Goal: Information Seeking & Learning: Learn about a topic

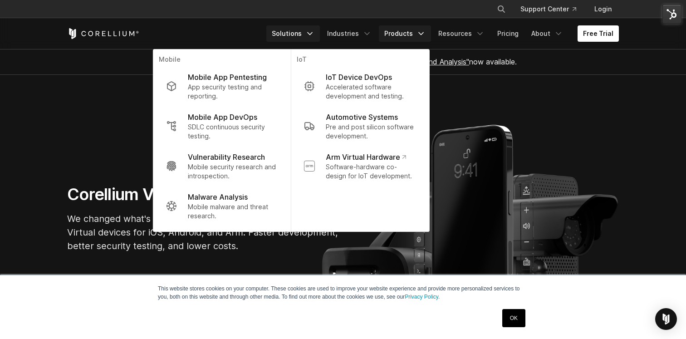
click at [415, 32] on link "Products" at bounding box center [405, 33] width 52 height 16
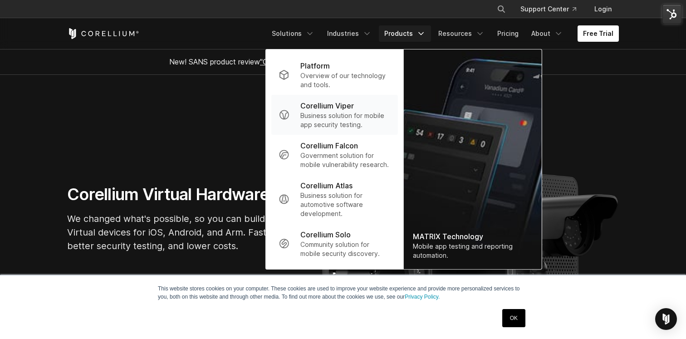
click at [322, 115] on p "Business solution for mobile app security testing." at bounding box center [345, 120] width 90 height 18
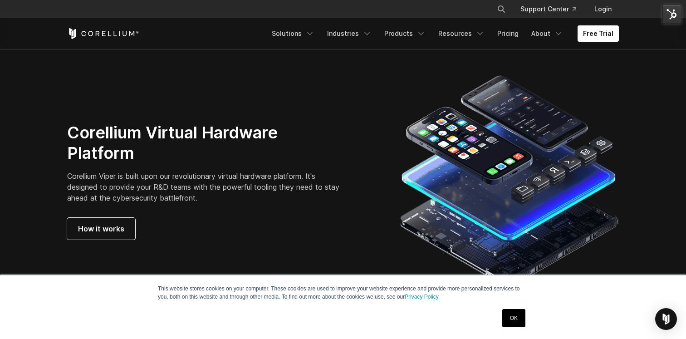
scroll to position [2302, 0]
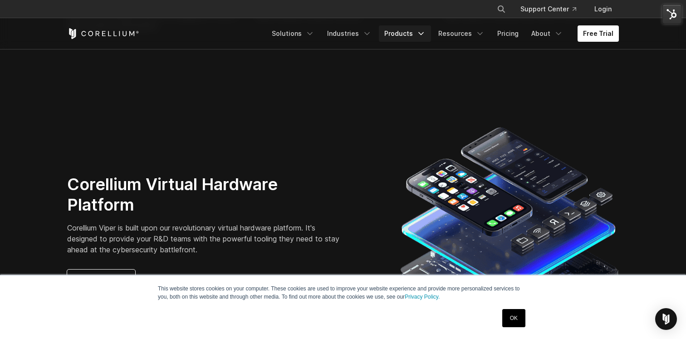
click at [399, 35] on link "Products" at bounding box center [405, 33] width 52 height 16
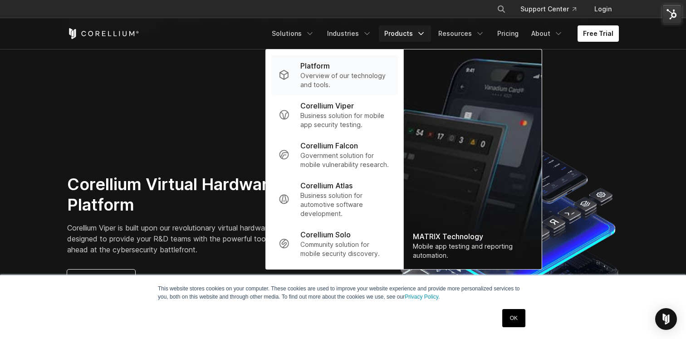
click at [331, 77] on p "Overview of our technology and tools." at bounding box center [345, 80] width 90 height 18
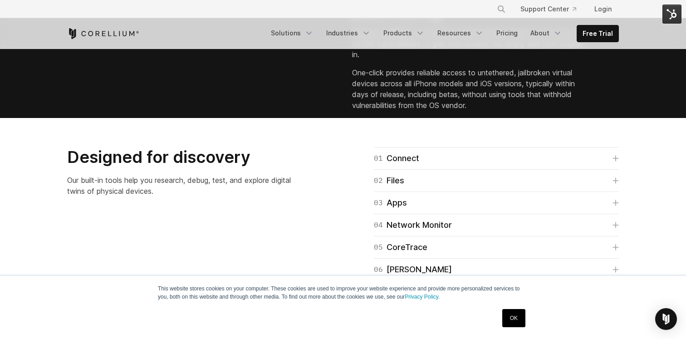
scroll to position [1342, 0]
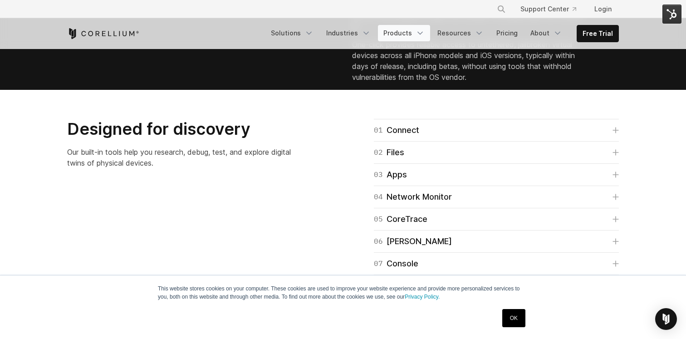
click at [417, 30] on link "Products" at bounding box center [404, 33] width 52 height 16
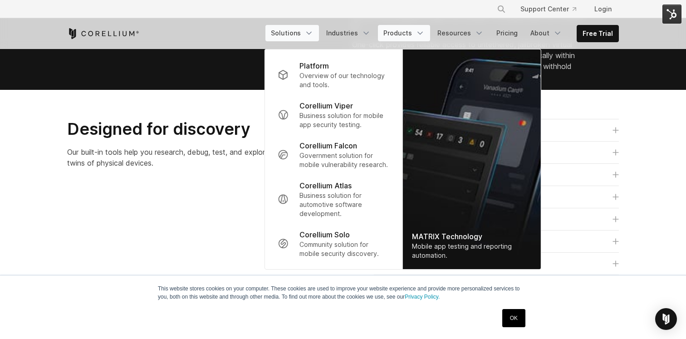
click at [317, 38] on link "Solutions" at bounding box center [292, 33] width 54 height 16
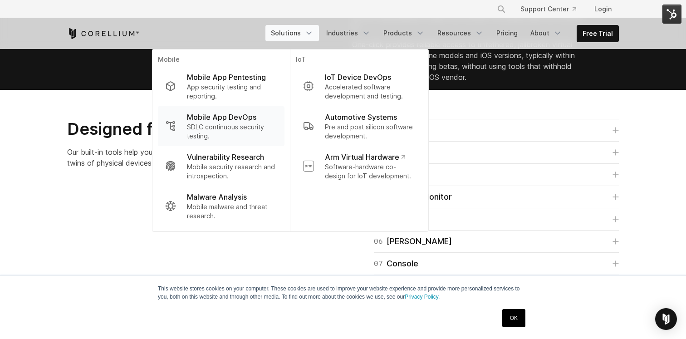
click at [242, 127] on p "SDLC continuous security testing." at bounding box center [232, 131] width 90 height 18
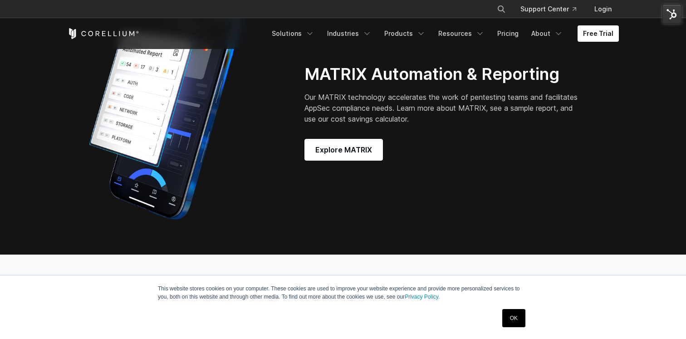
scroll to position [2234, 0]
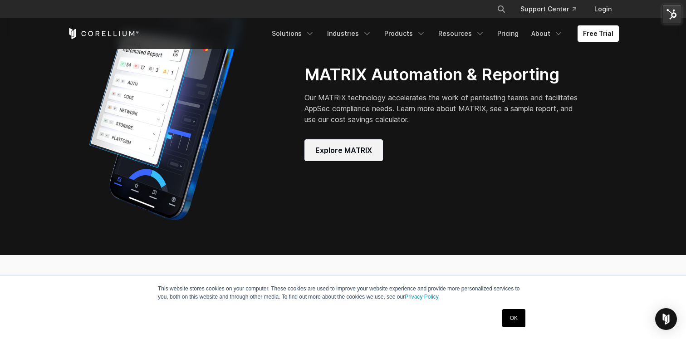
click at [349, 158] on link "Explore MATRIX" at bounding box center [343, 150] width 78 height 22
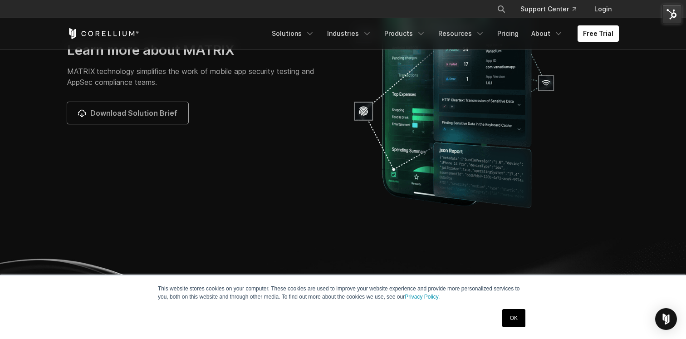
scroll to position [3016, 0]
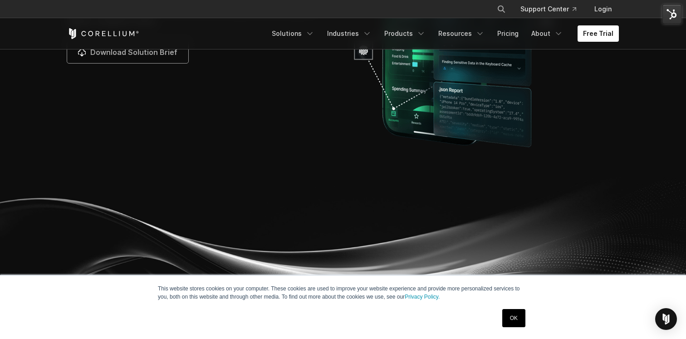
click at [513, 324] on link "OK" at bounding box center [513, 318] width 23 height 18
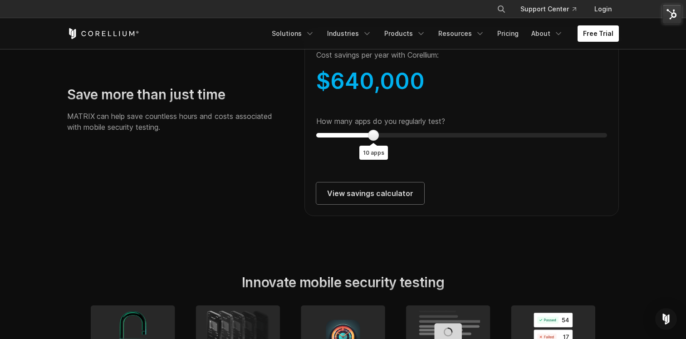
scroll to position [1688, 0]
